Goal: Information Seeking & Learning: Learn about a topic

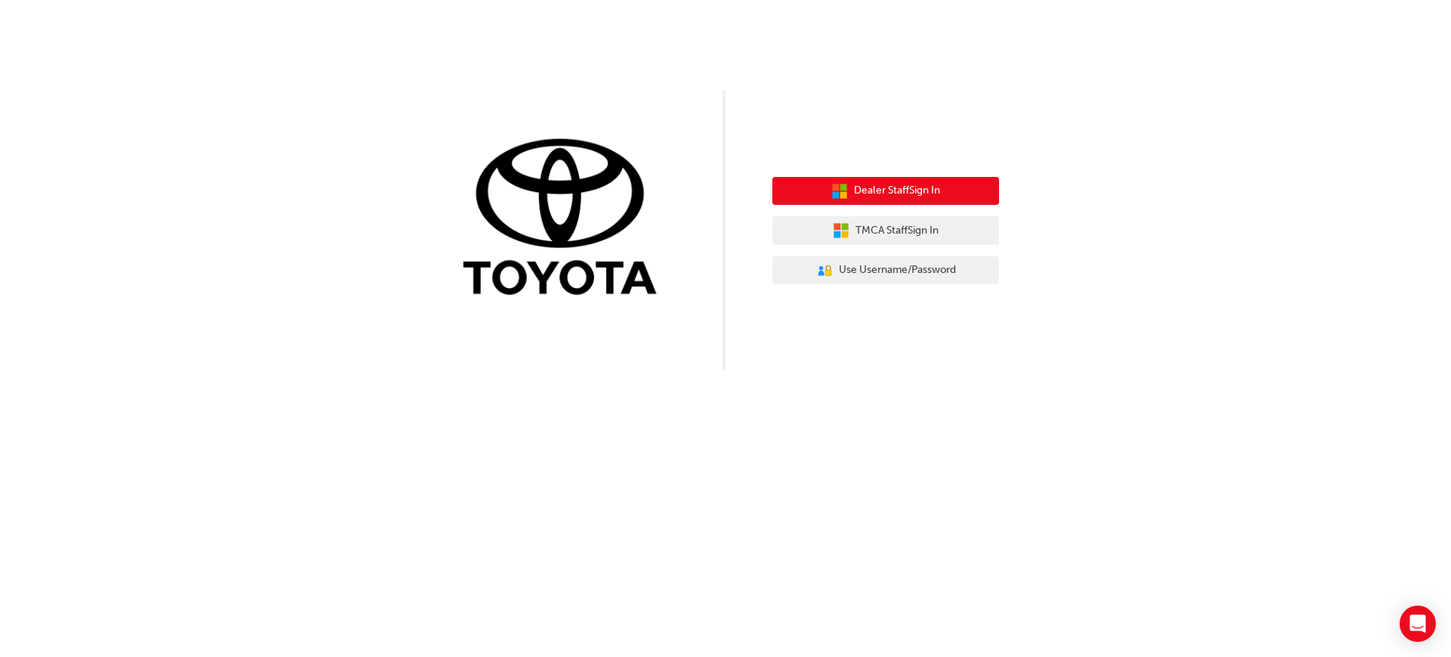
click at [976, 188] on button "Dealer Staff Sign In" at bounding box center [886, 191] width 227 height 29
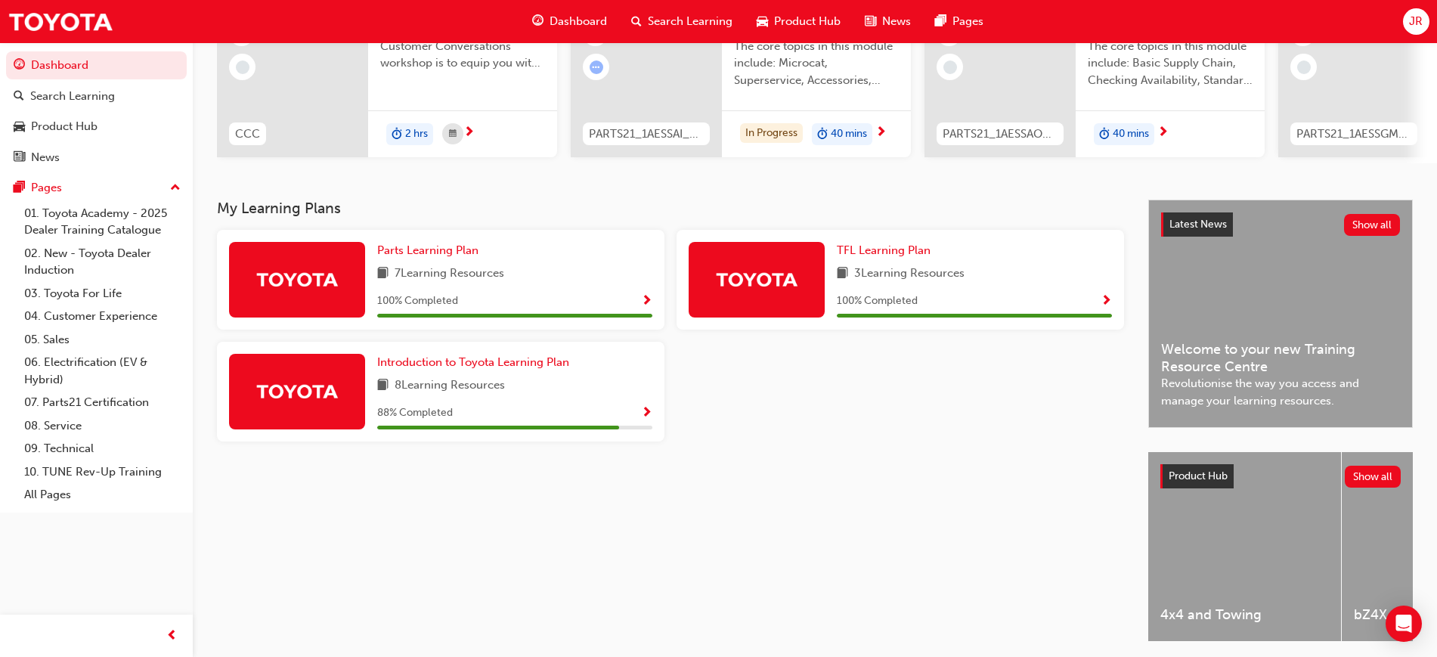
scroll to position [189, 0]
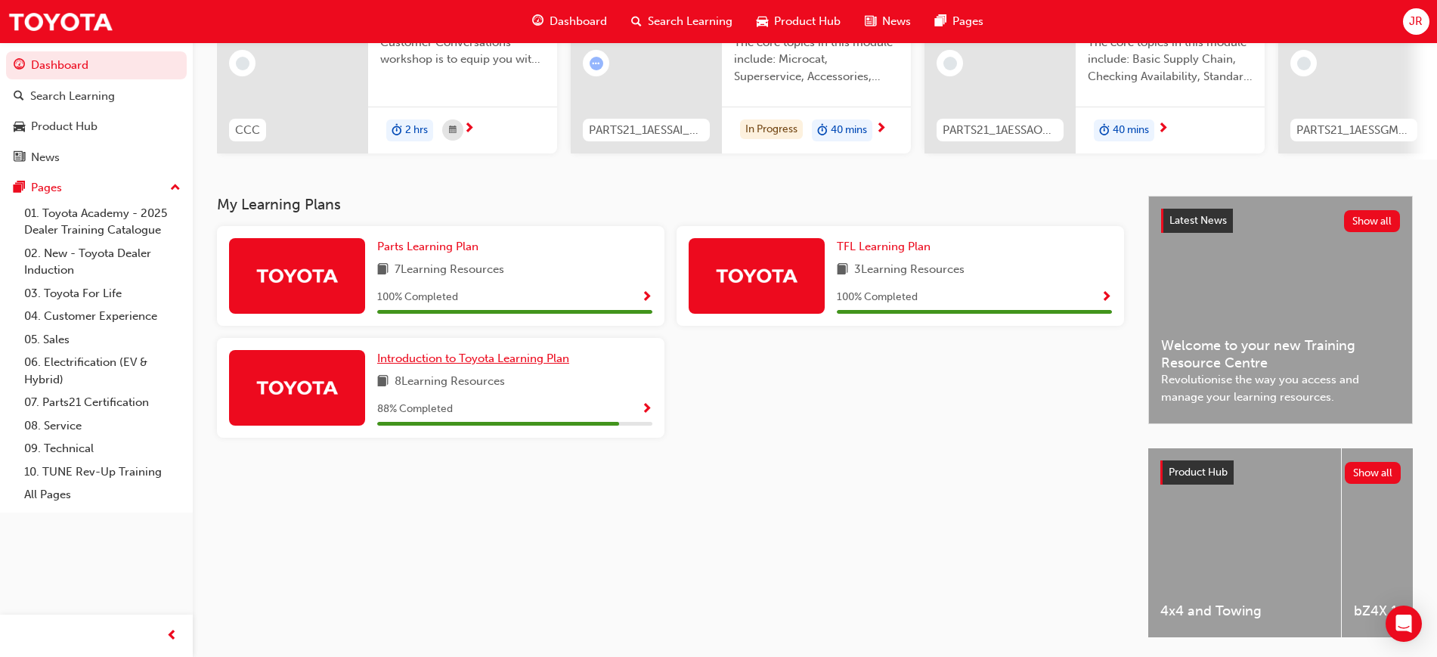
click at [512, 356] on link "Introduction to Toyota Learning Plan" at bounding box center [476, 358] width 198 height 17
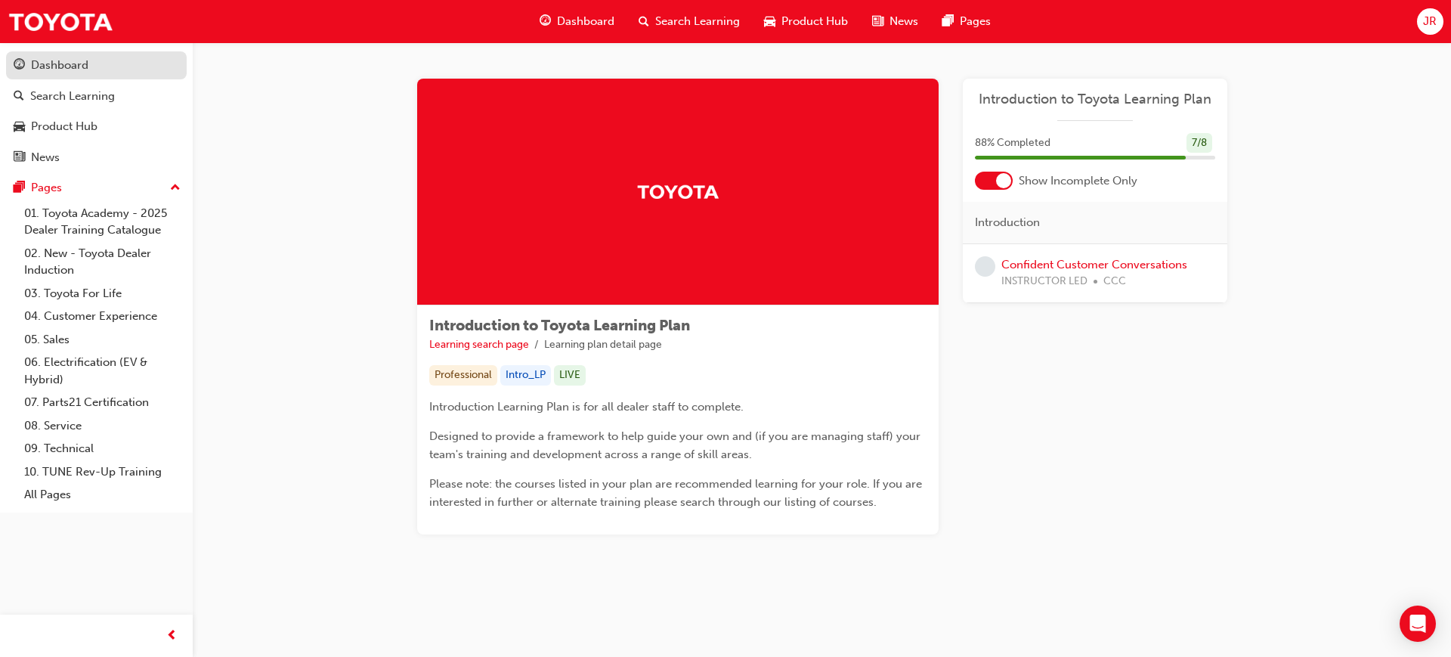
click at [126, 65] on div "Dashboard" at bounding box center [97, 65] width 166 height 19
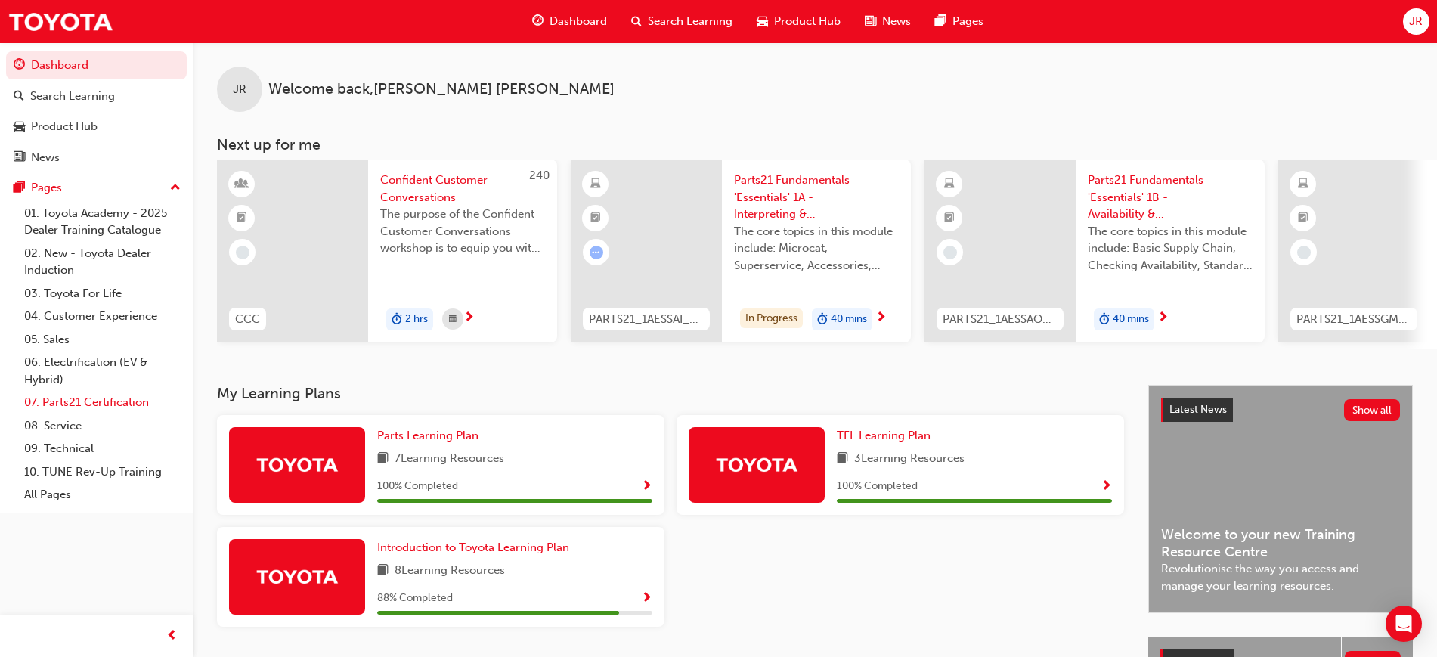
click at [109, 398] on link "07. Parts21 Certification" at bounding box center [102, 402] width 169 height 23
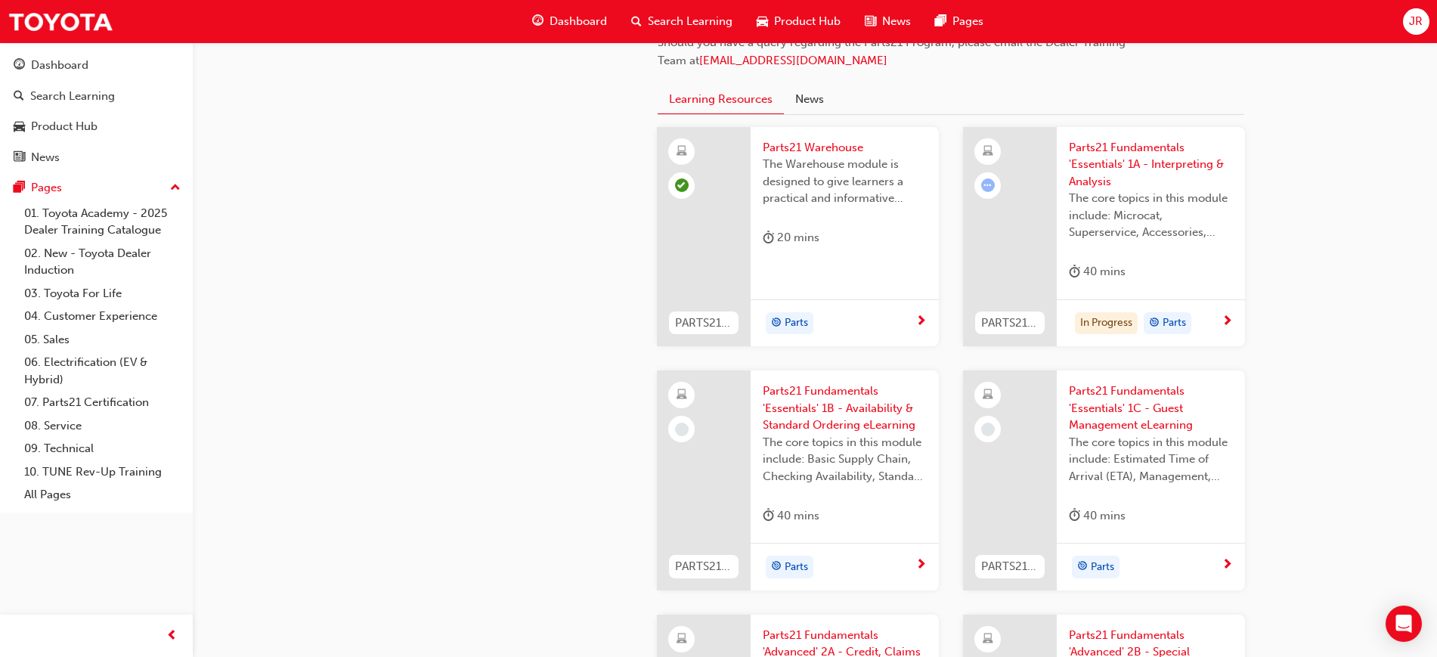
scroll to position [1512, 0]
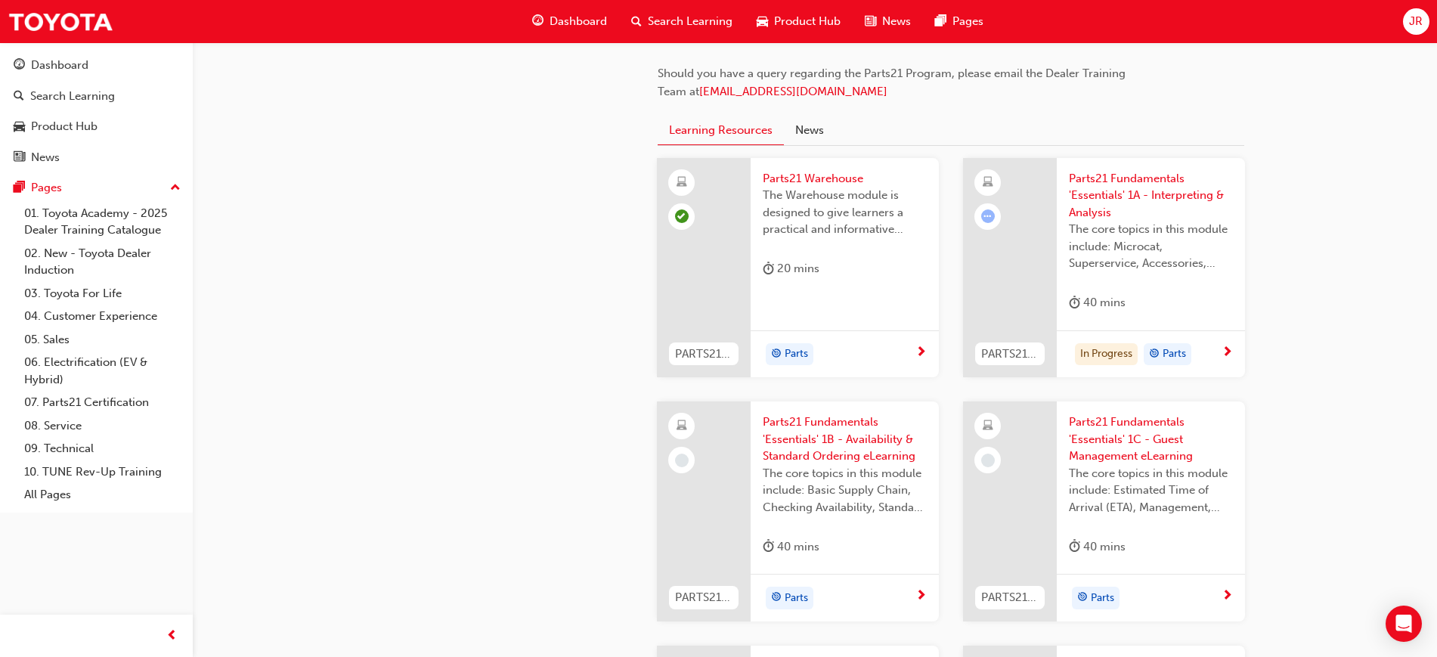
click at [1218, 347] on div "In Progress Parts" at bounding box center [1145, 354] width 153 height 23
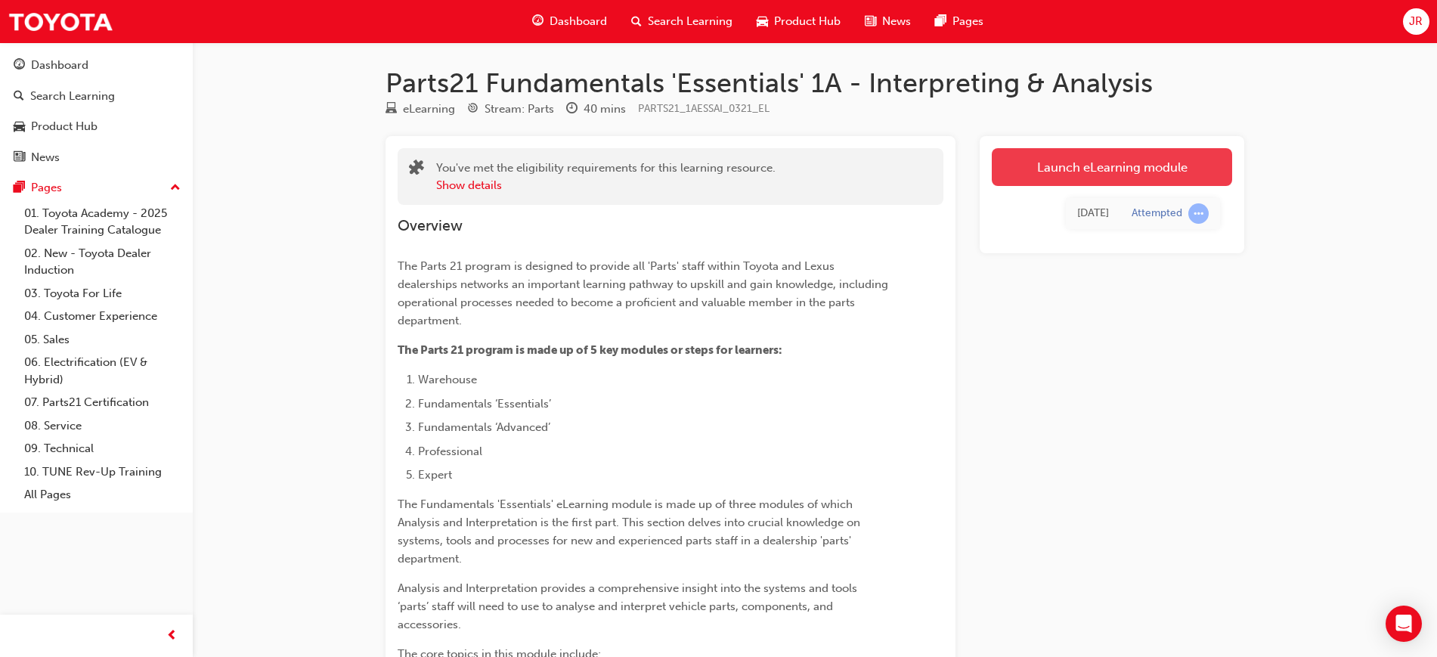
click at [1102, 160] on link "Launch eLearning module" at bounding box center [1112, 167] width 240 height 38
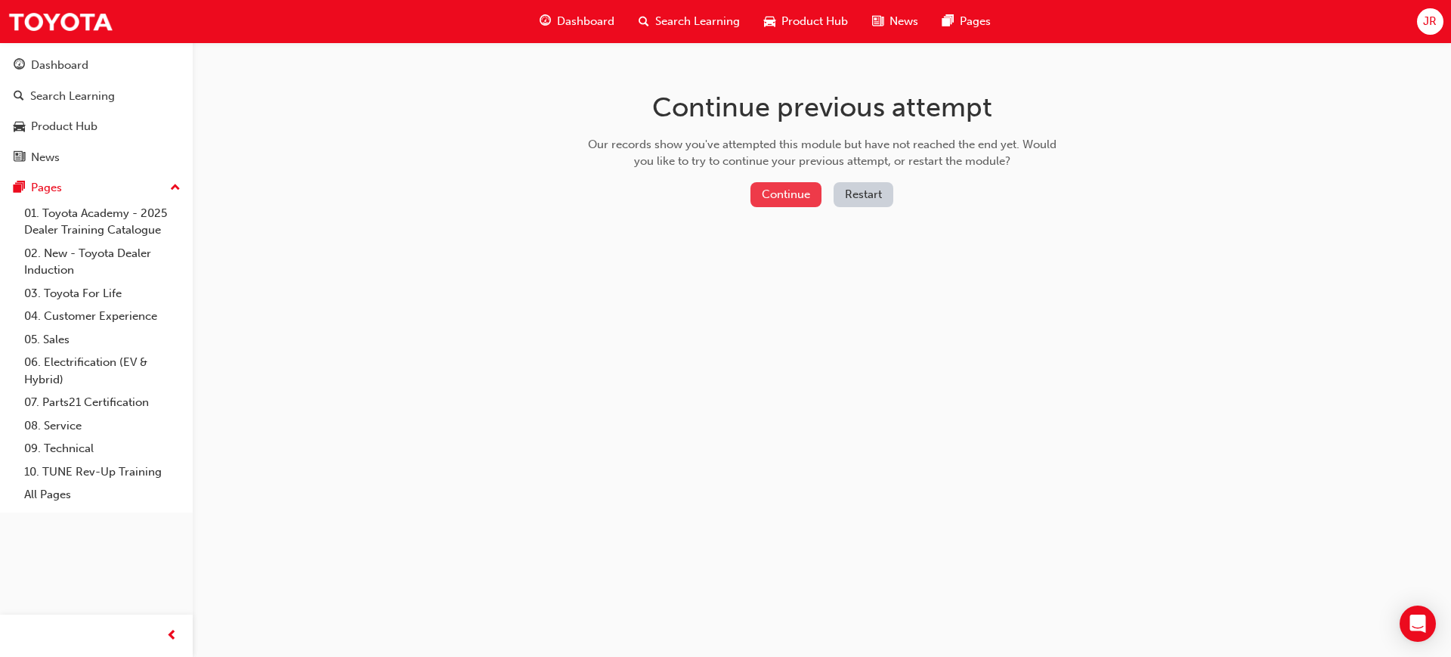
click at [785, 190] on button "Continue" at bounding box center [786, 194] width 71 height 25
